Goal: Find specific page/section: Find specific page/section

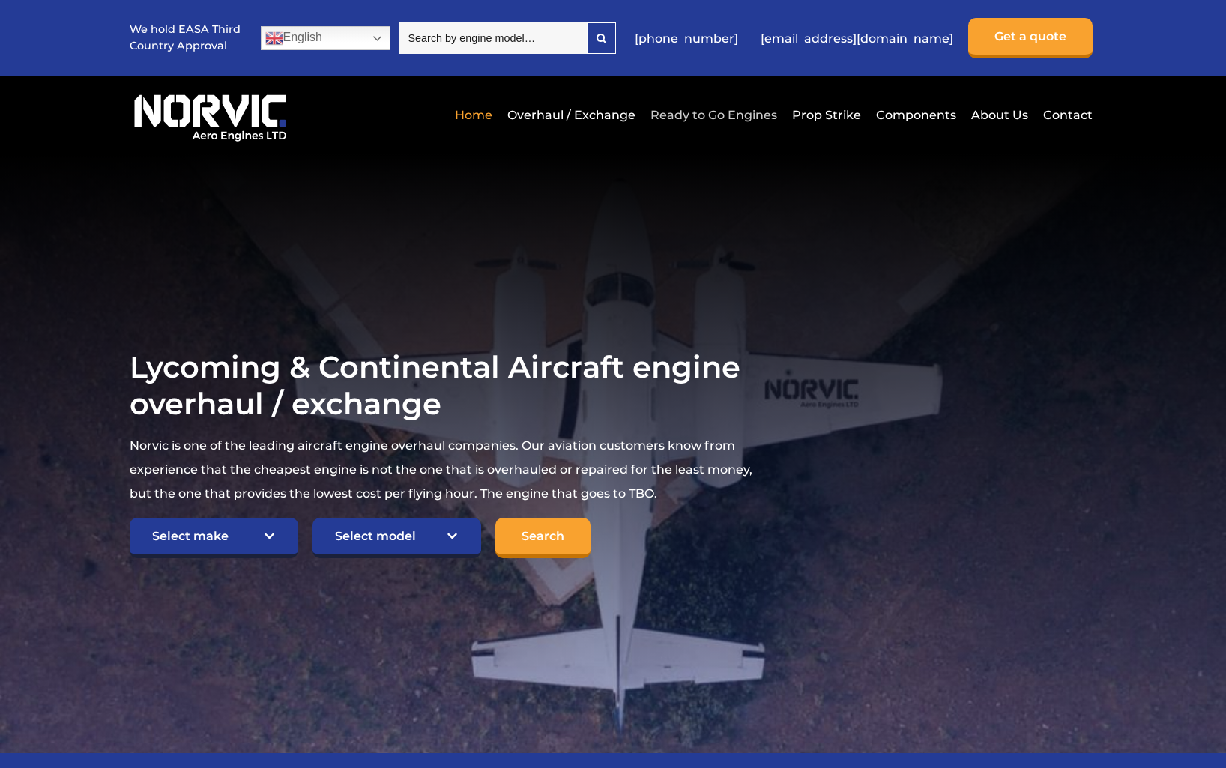
click at [752, 118] on link "Ready to Go Engines" at bounding box center [714, 115] width 134 height 37
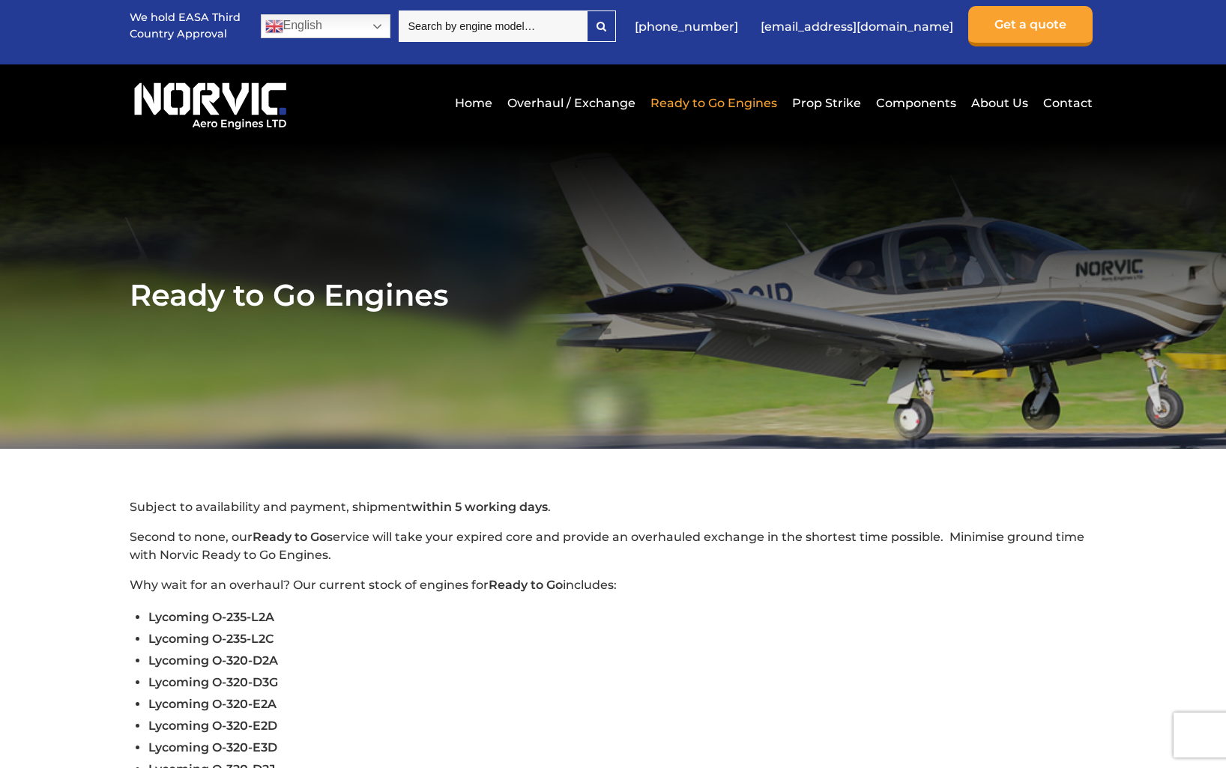
scroll to position [9, 0]
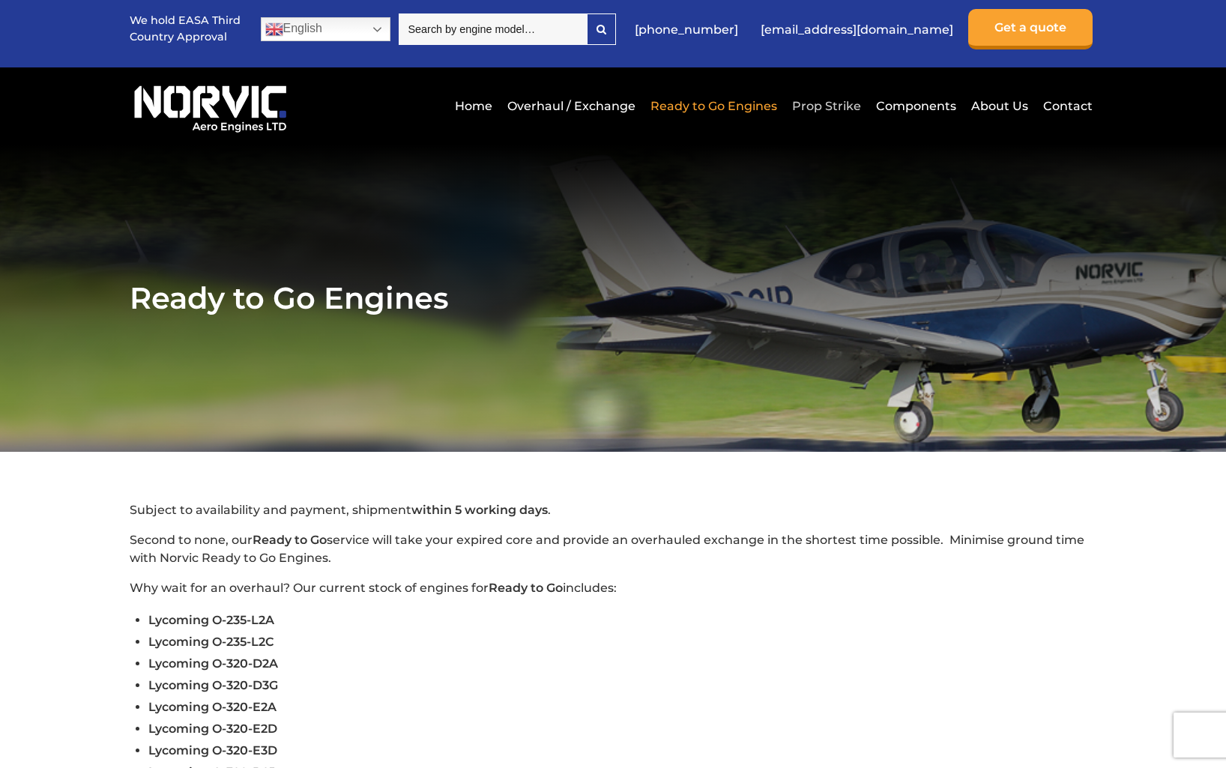
click at [830, 109] on link "Prop Strike" at bounding box center [826, 106] width 76 height 37
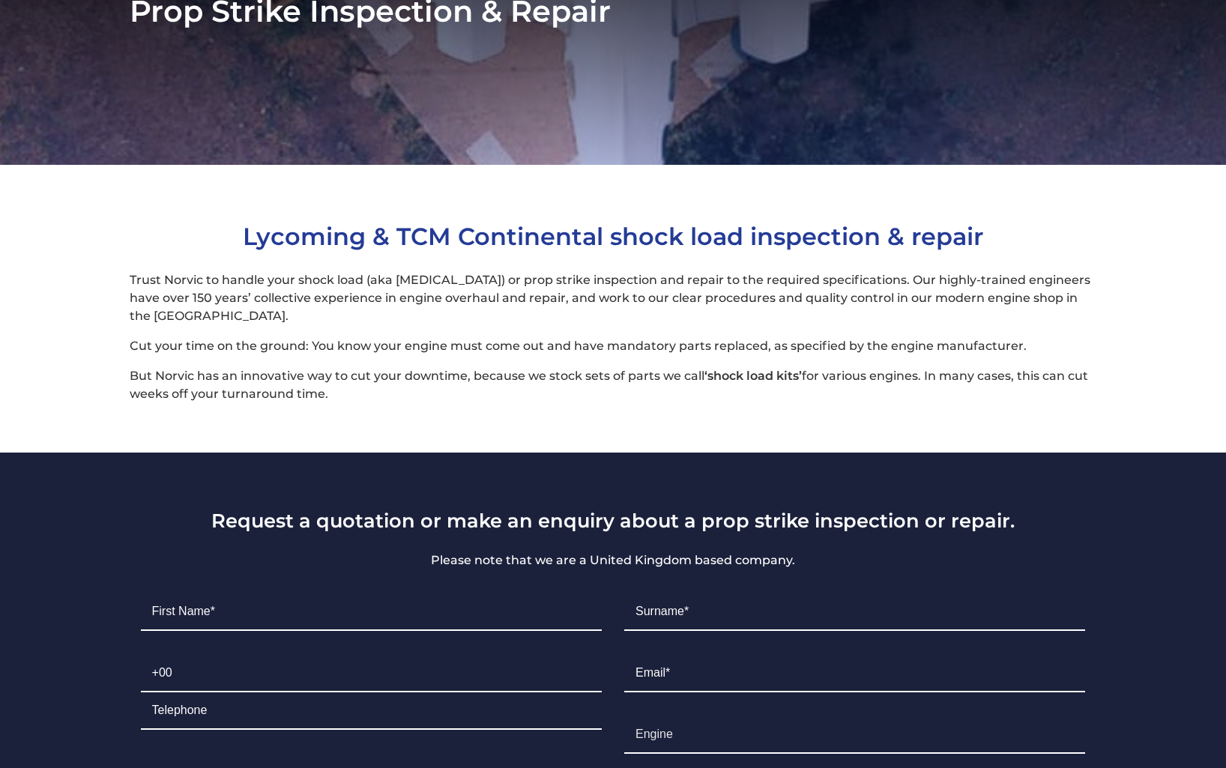
scroll to position [301, 0]
